Goal: Information Seeking & Learning: Learn about a topic

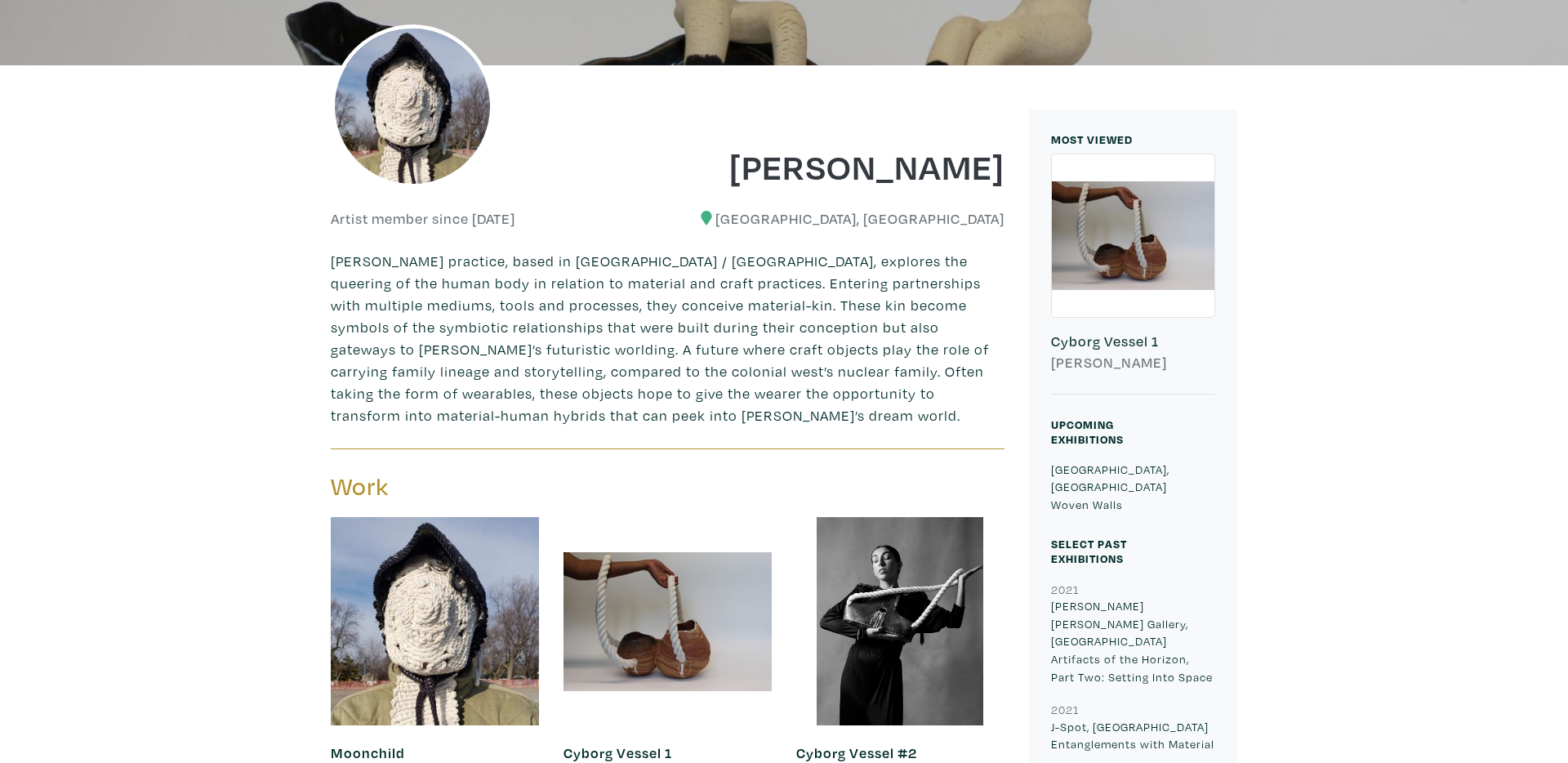
scroll to position [365, 0]
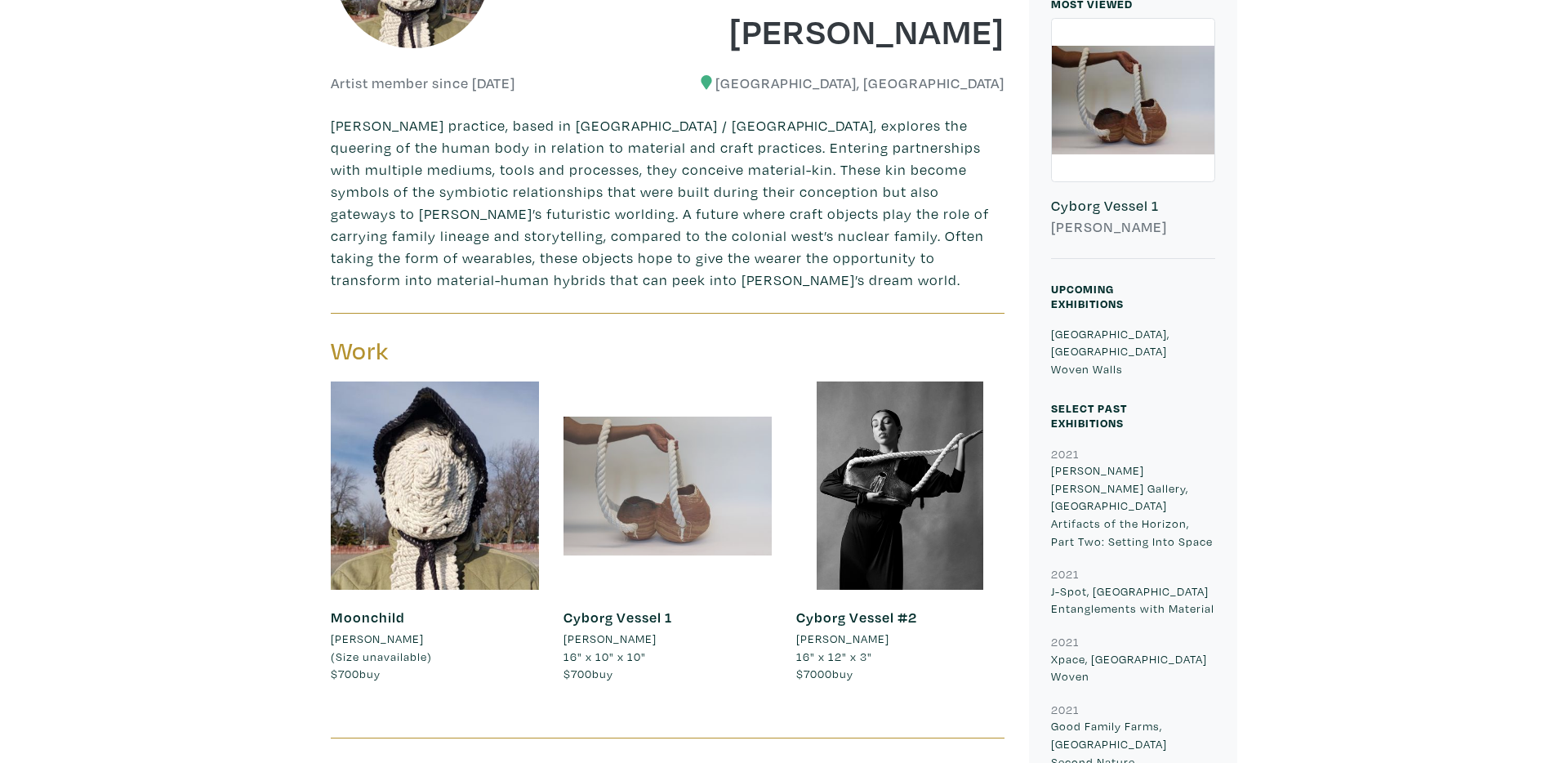
click at [621, 499] on div at bounding box center [667, 485] width 208 height 208
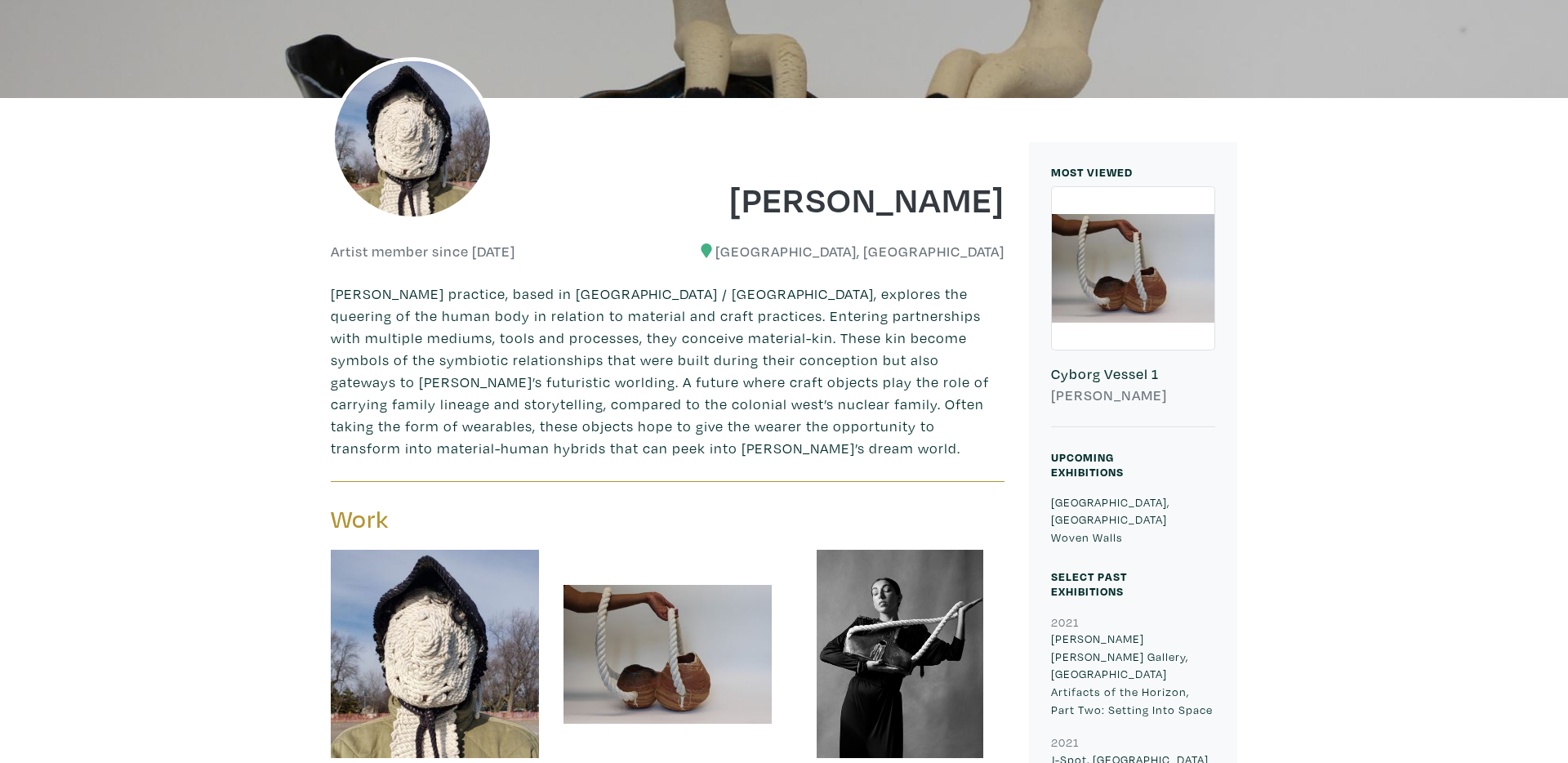
scroll to position [340, 0]
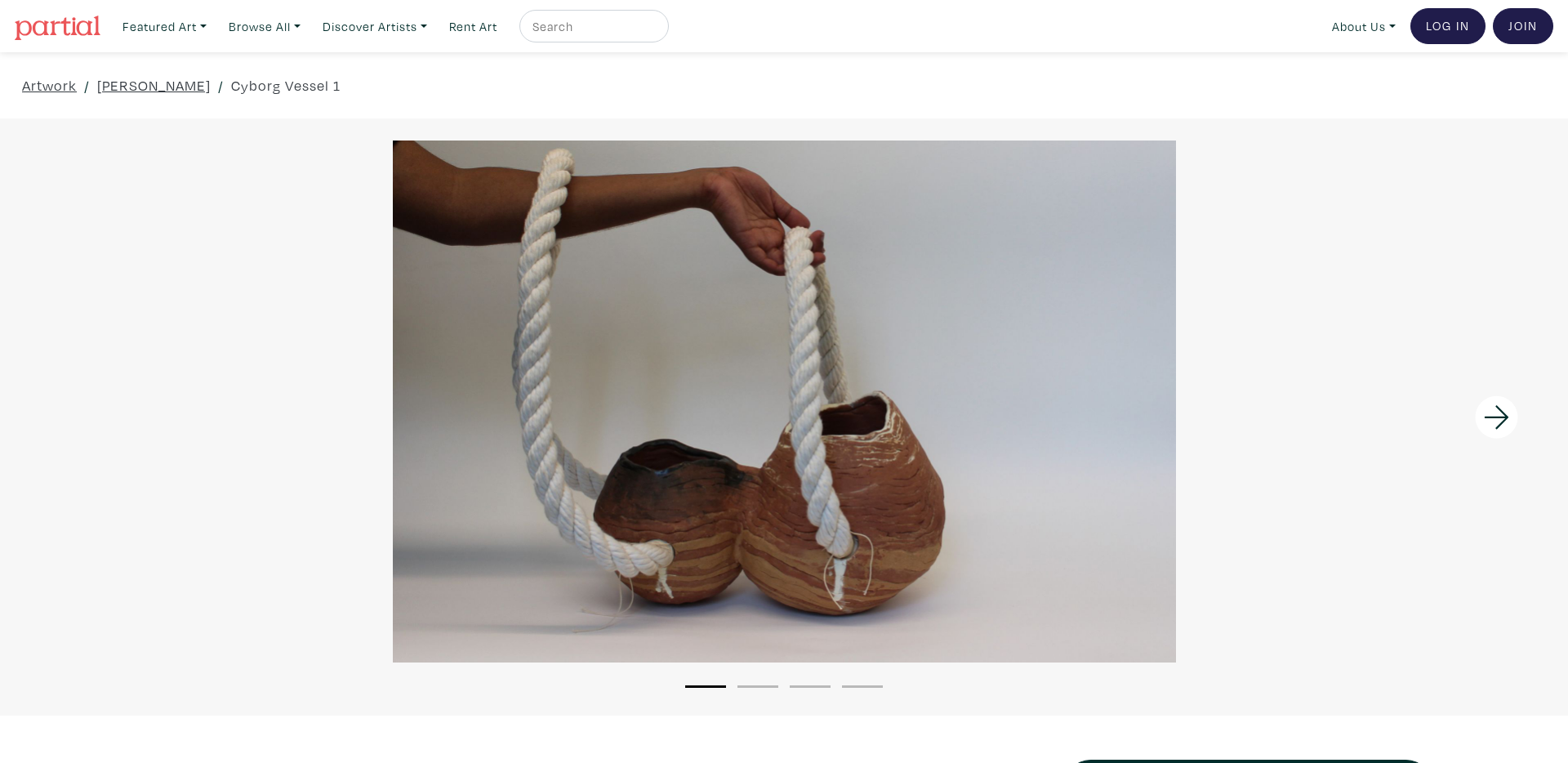
click at [1500, 427] on icon at bounding box center [1498, 418] width 56 height 44
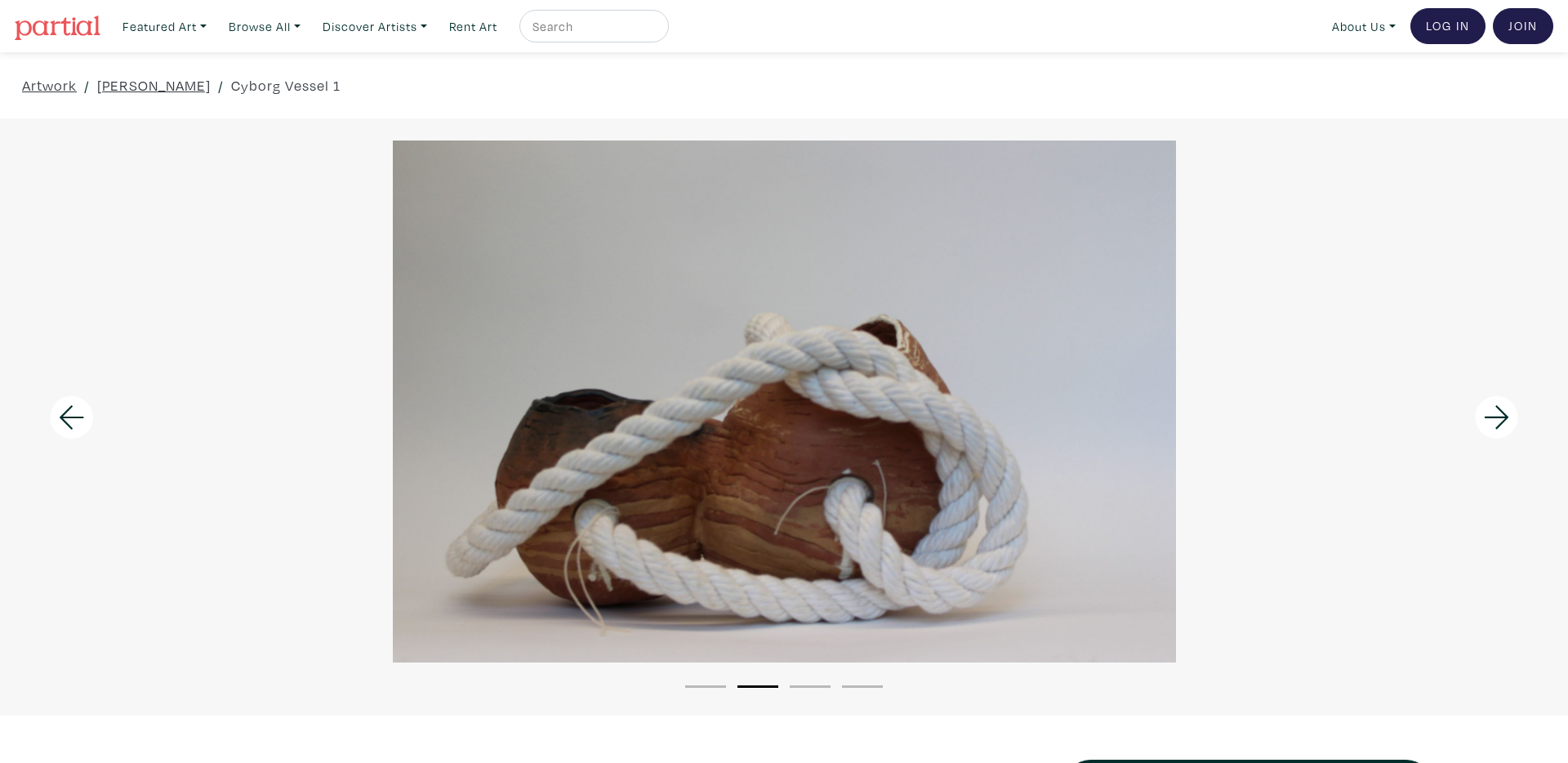
click at [1500, 427] on icon at bounding box center [1498, 418] width 56 height 44
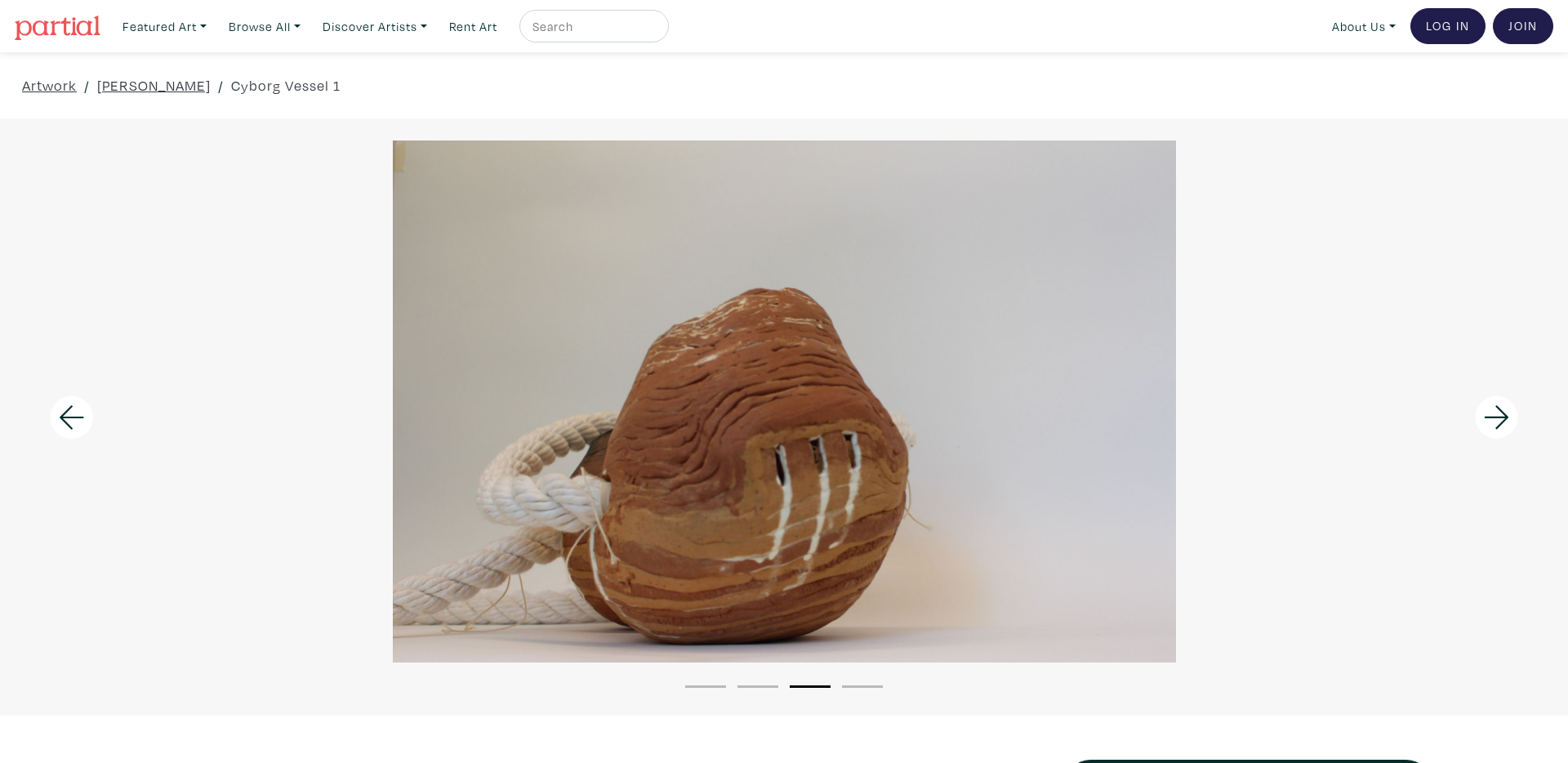
click at [1500, 427] on icon at bounding box center [1498, 418] width 56 height 44
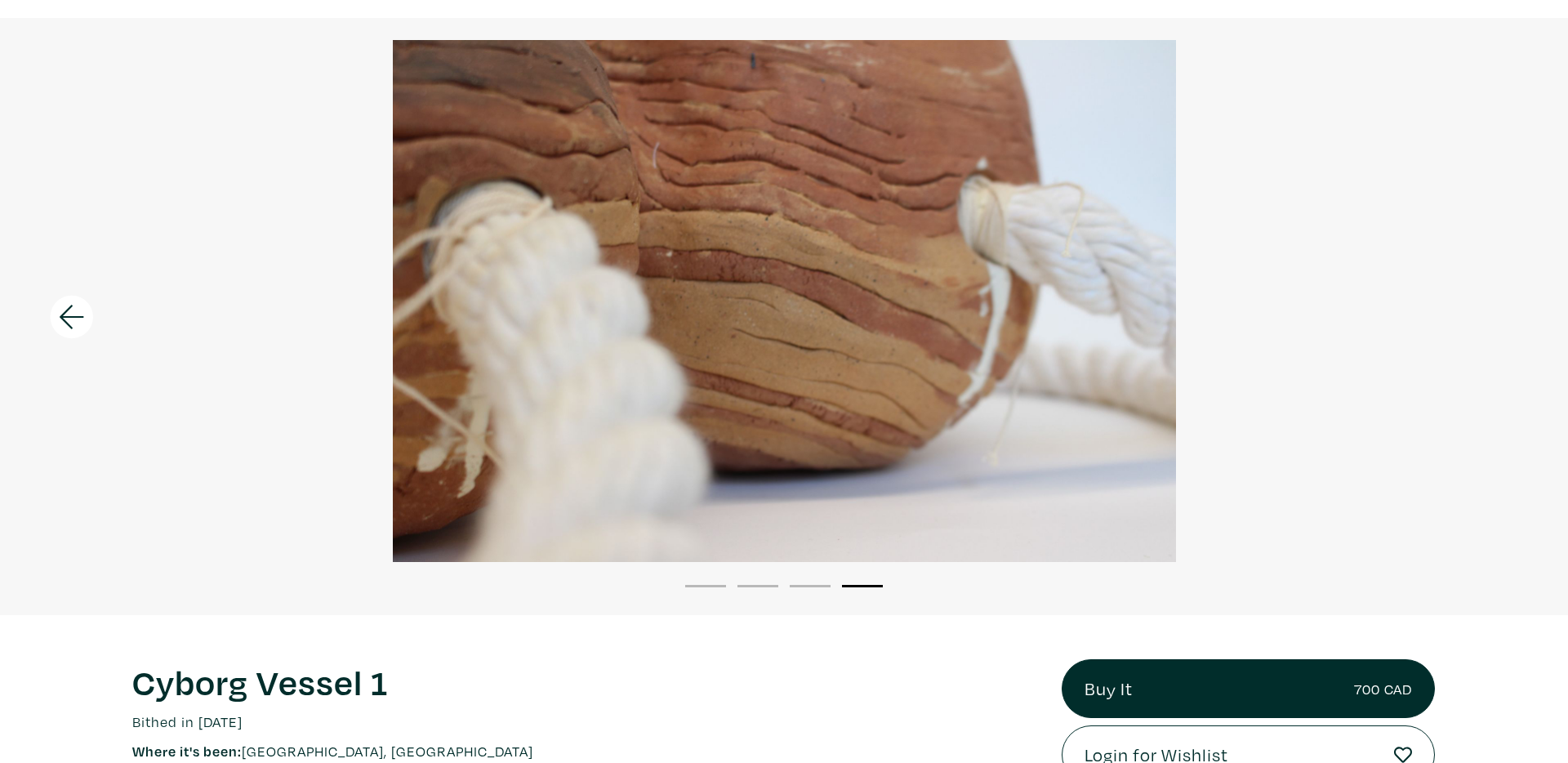
scroll to position [67, 0]
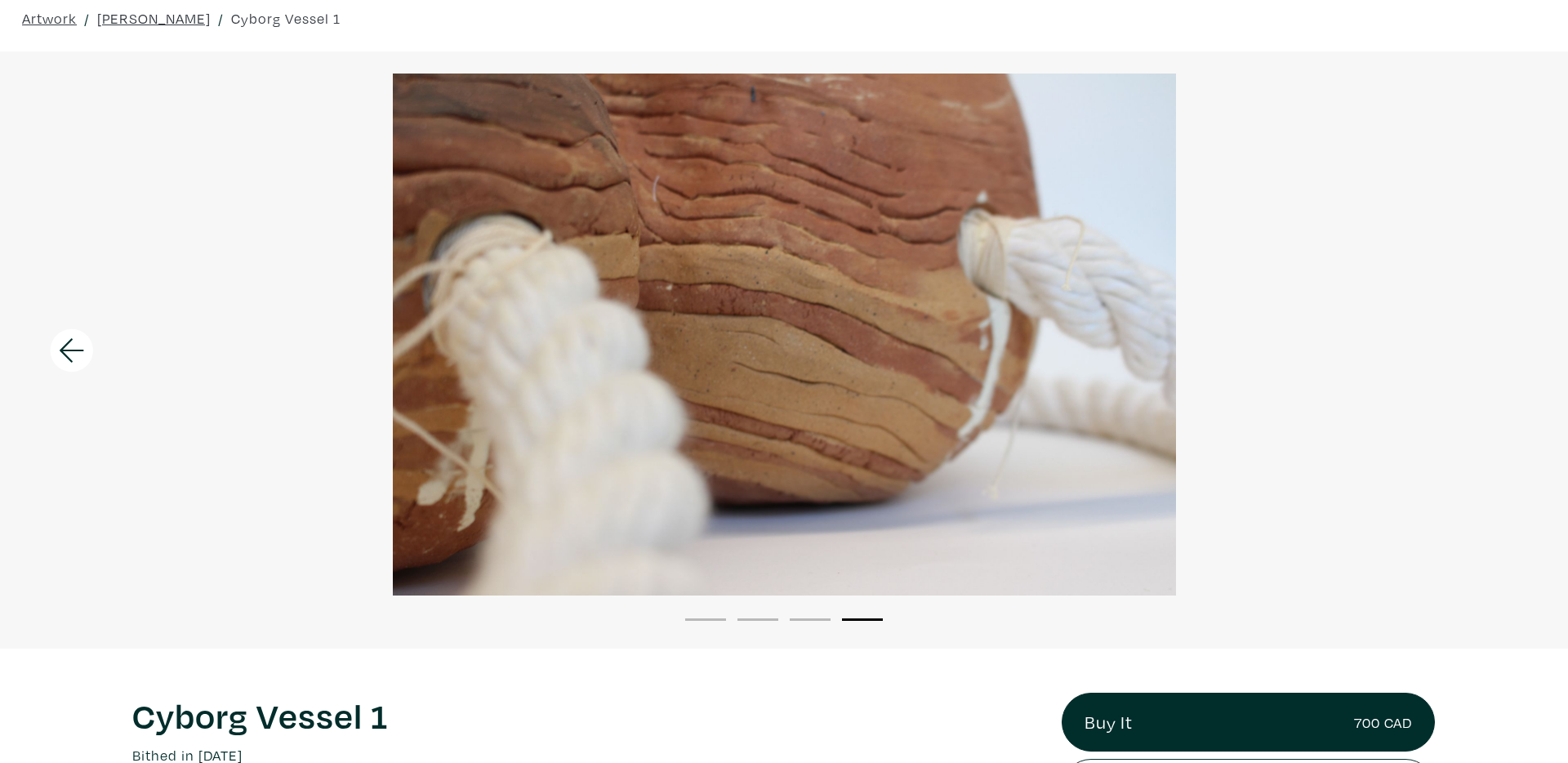
click at [65, 354] on icon at bounding box center [72, 350] width 25 height 24
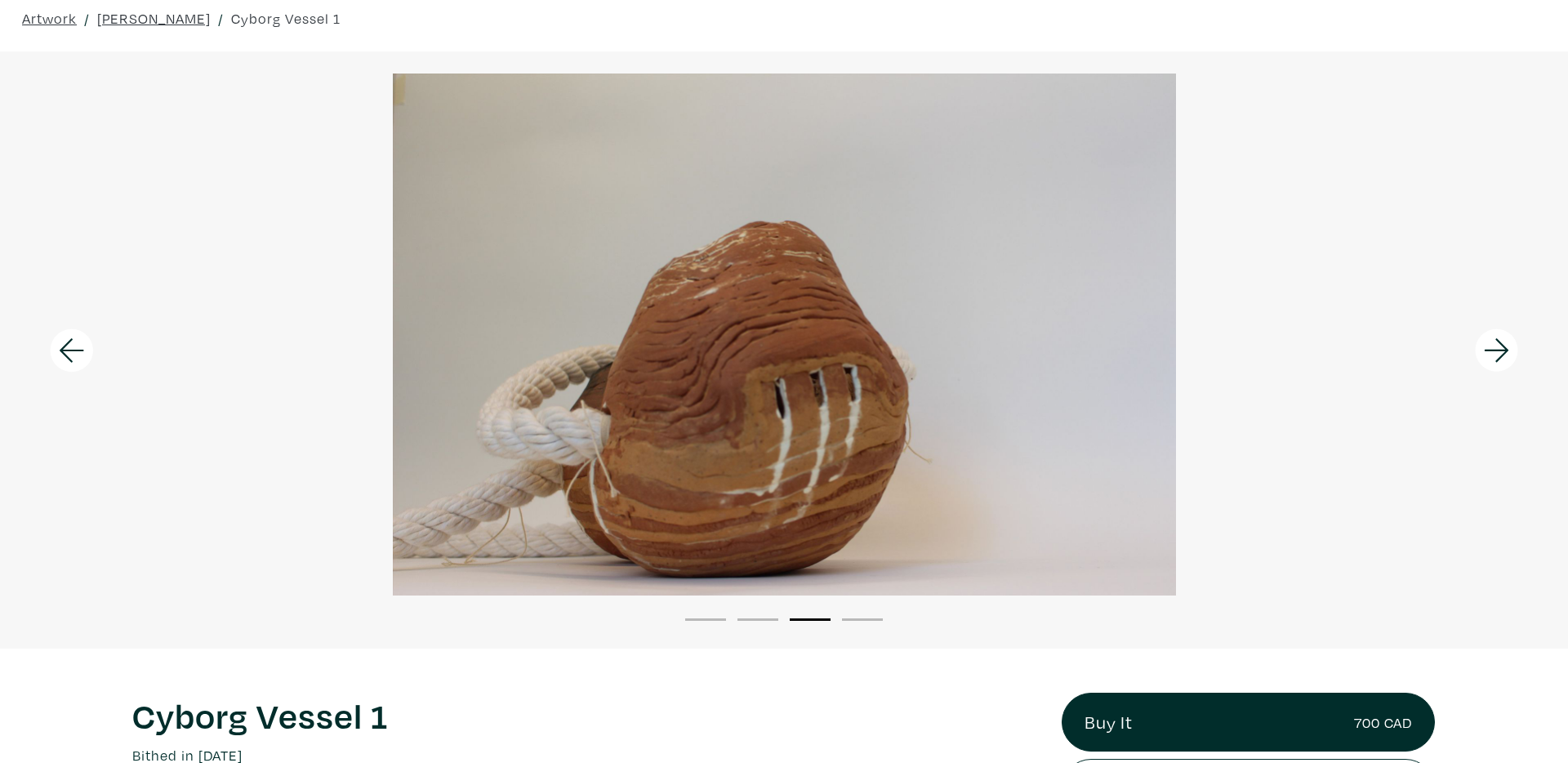
click at [74, 352] on icon at bounding box center [72, 350] width 56 height 44
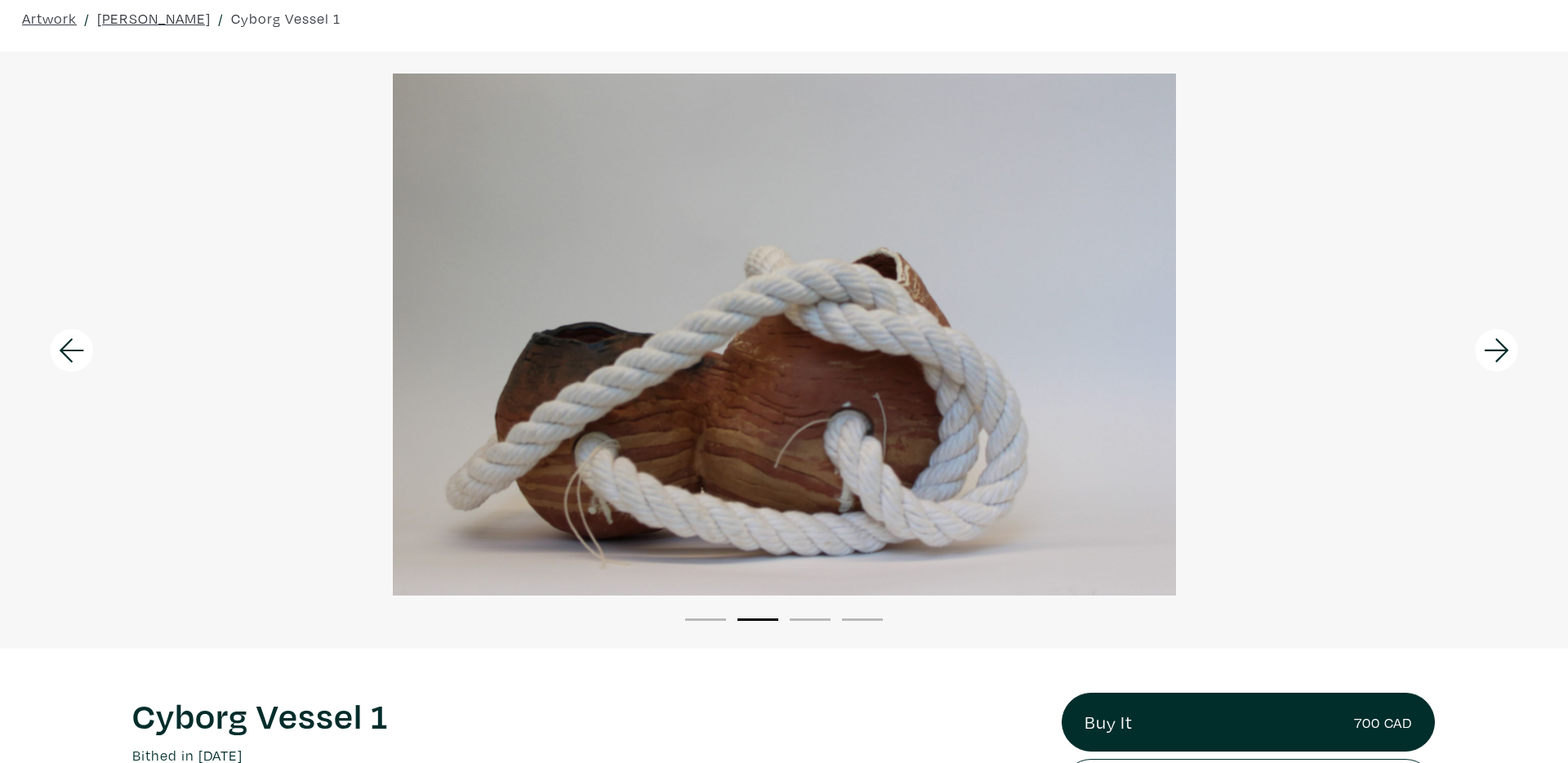
click at [74, 353] on icon at bounding box center [72, 350] width 56 height 44
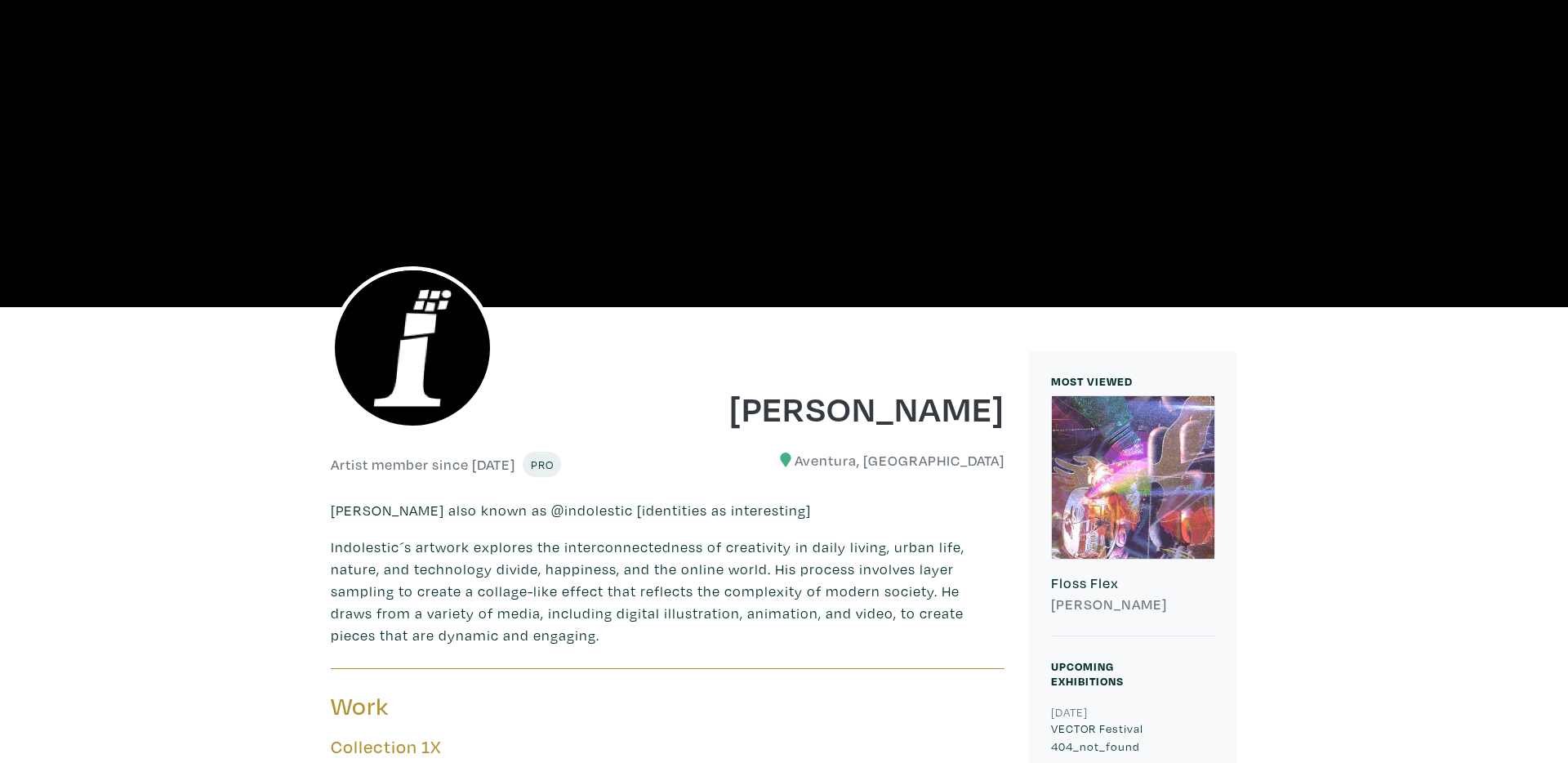
scroll to position [165, 0]
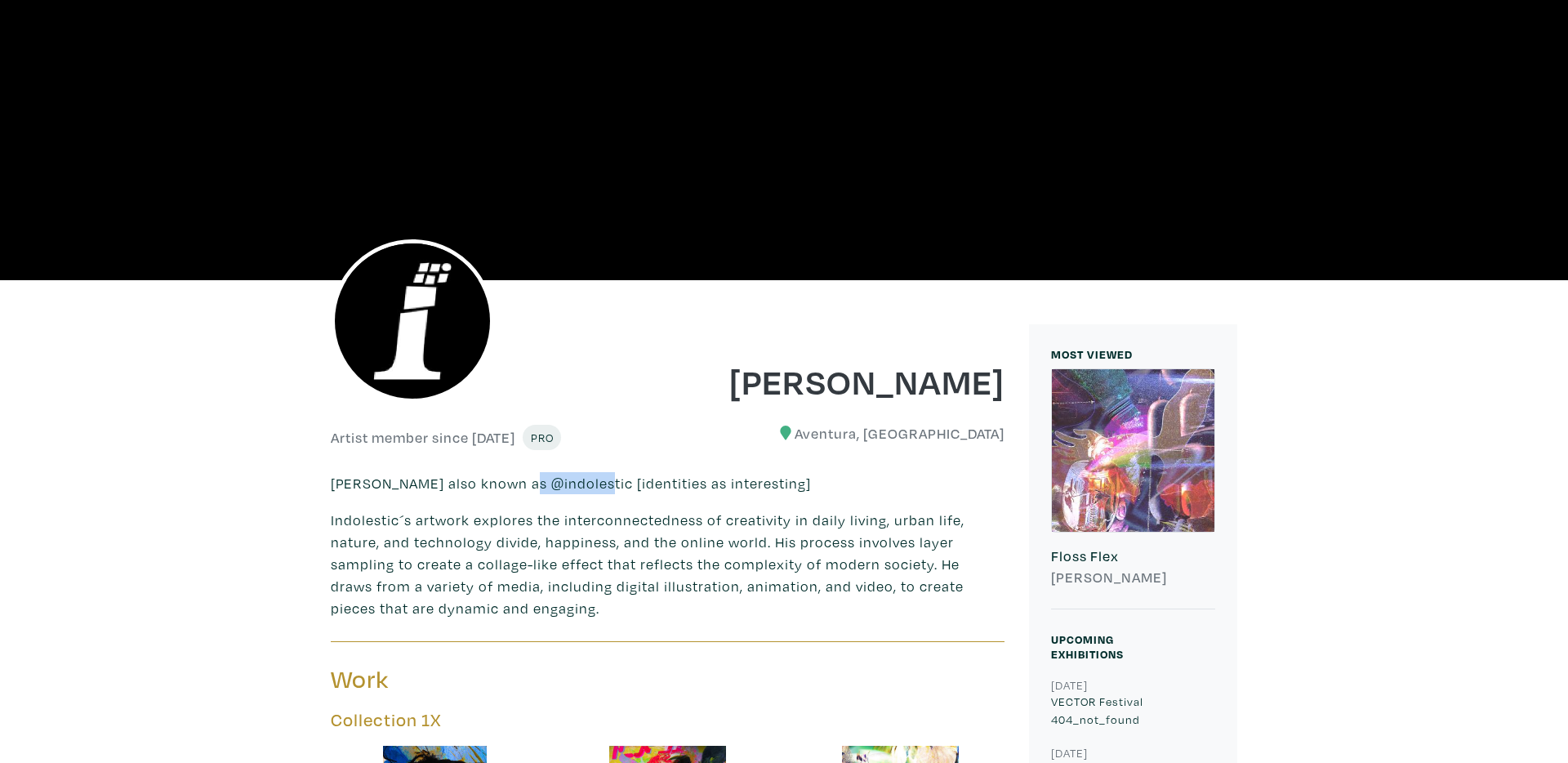
drag, startPoint x: 586, startPoint y: 483, endPoint x: 519, endPoint y: 487, distance: 67.1
click at [519, 487] on p "michael lé also known as @indolestic [identities as interesting]" at bounding box center [667, 483] width 674 height 22
copy p "indolestic"
